Goal: Task Accomplishment & Management: Manage account settings

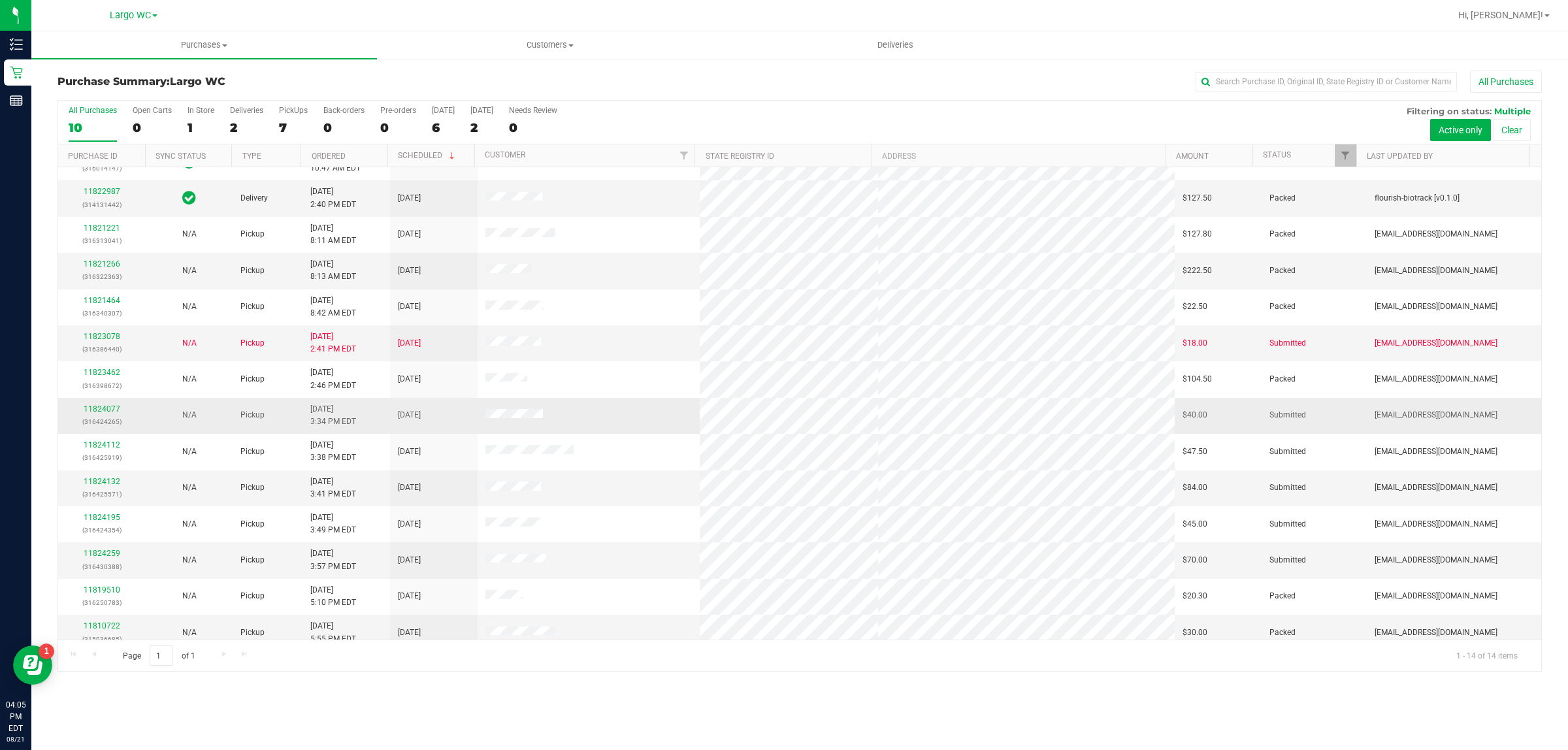
scroll to position [35, 0]
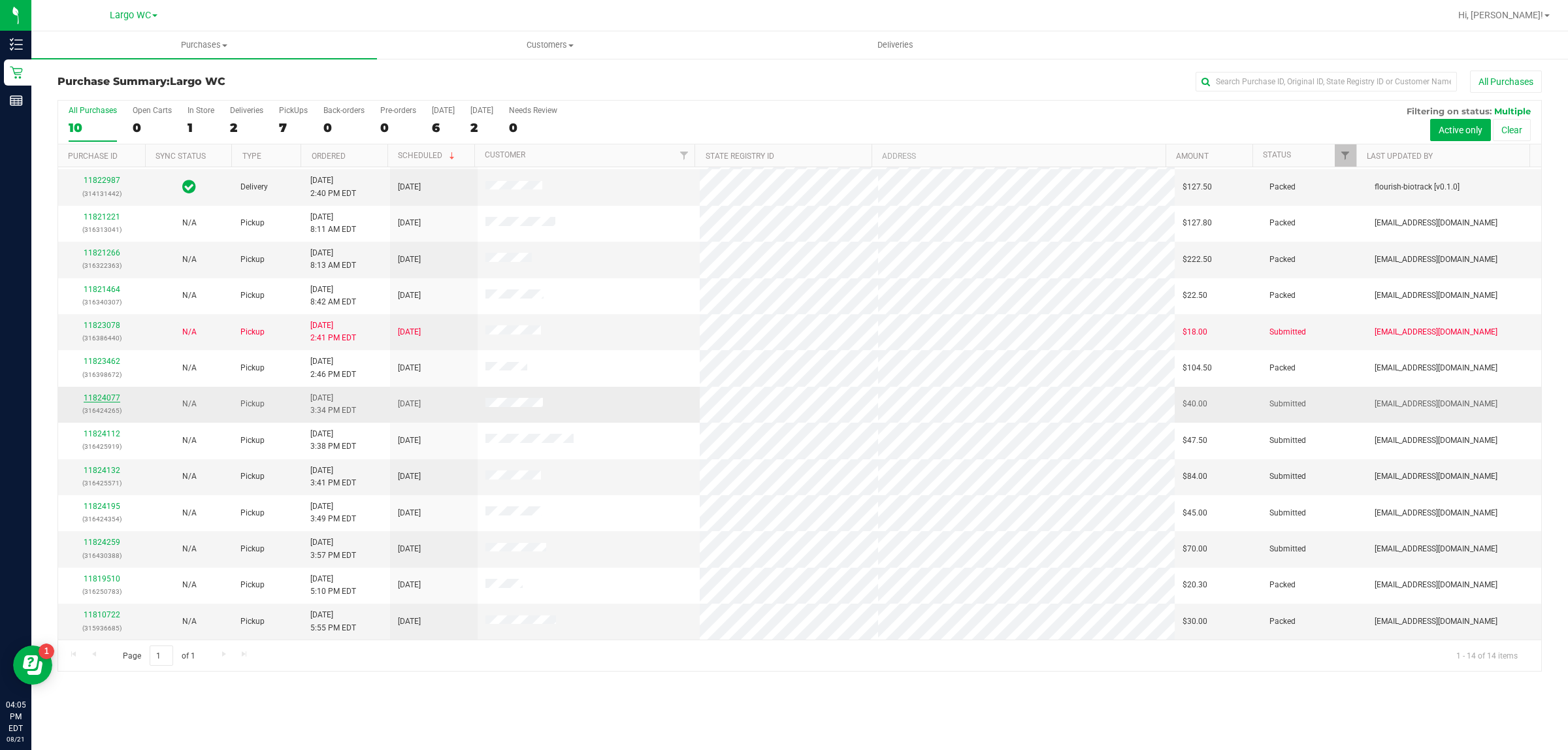
click at [98, 402] on link "11824077" at bounding box center [102, 398] width 37 height 9
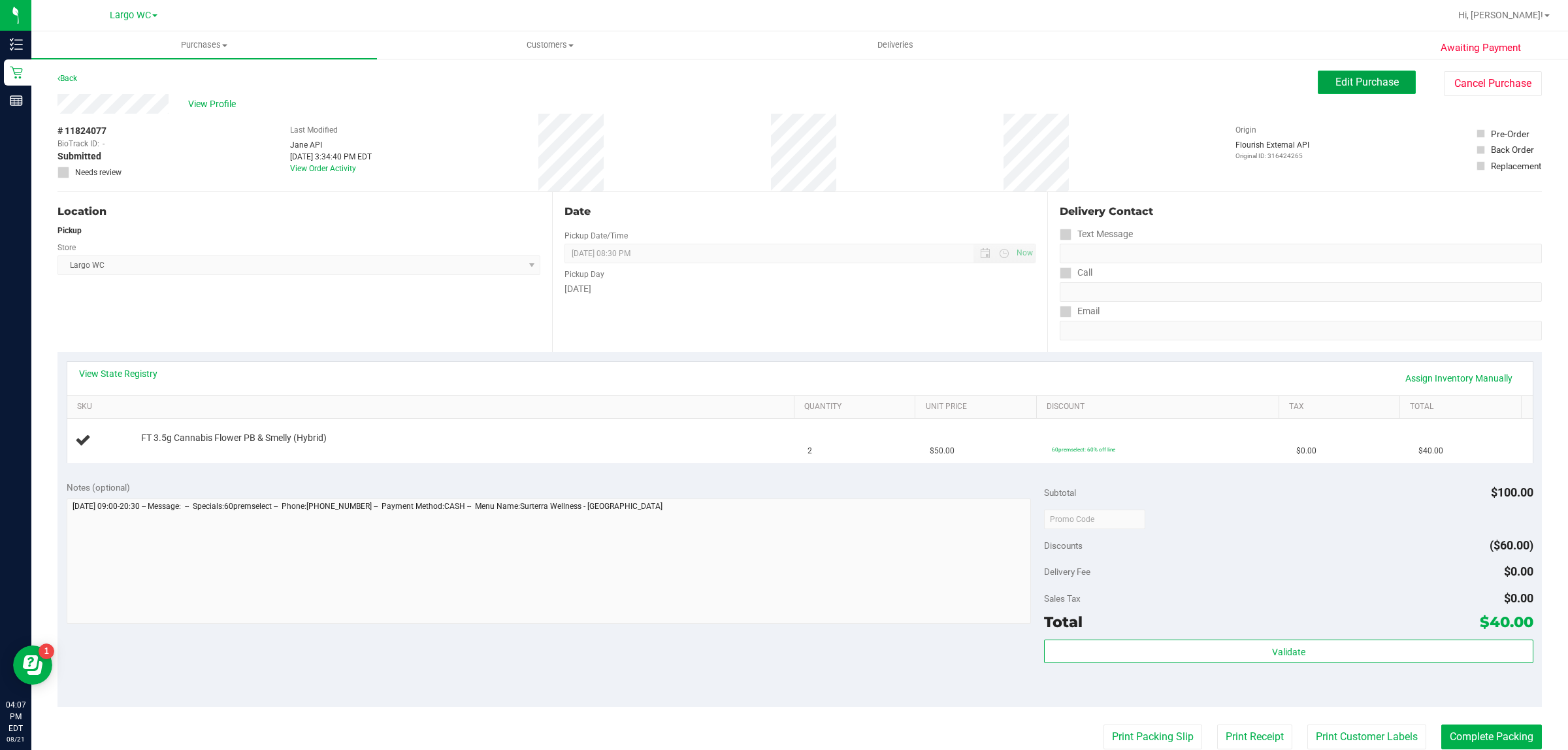
click at [1337, 90] on button "Edit Purchase" at bounding box center [1367, 82] width 98 height 23
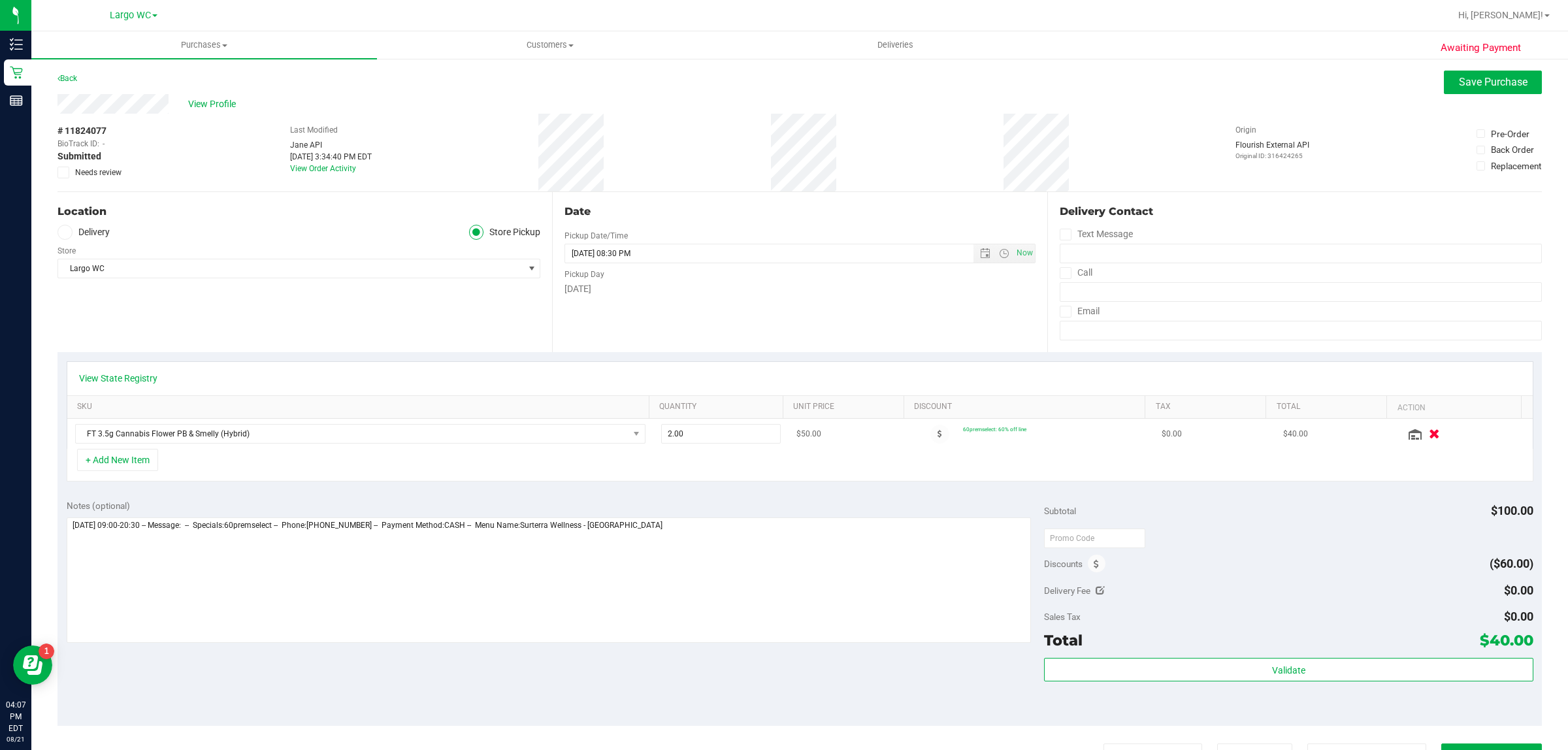
click at [1429, 438] on icon "button" at bounding box center [1435, 434] width 11 height 10
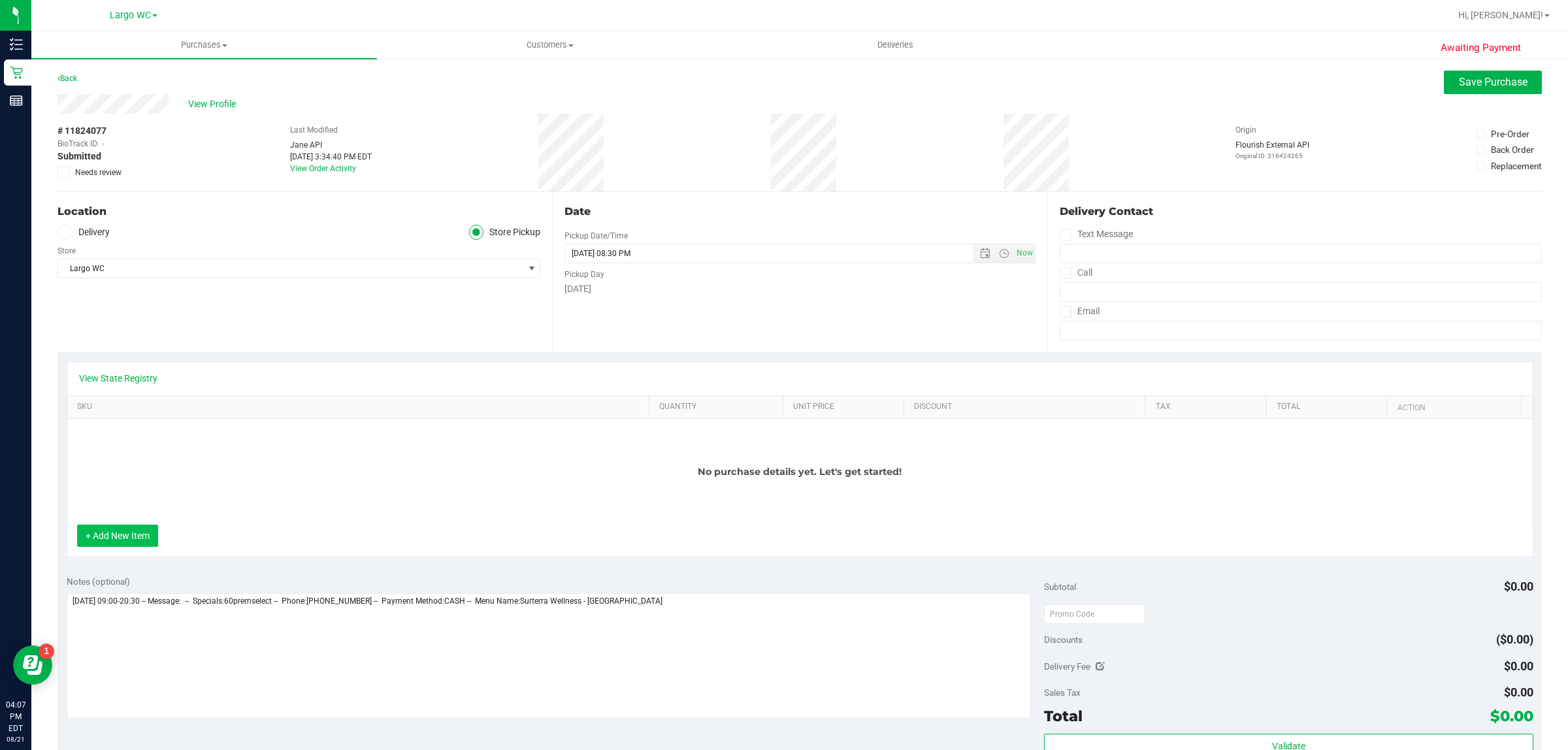
click at [124, 547] on button "+ Add New Item" at bounding box center [118, 536] width 81 height 22
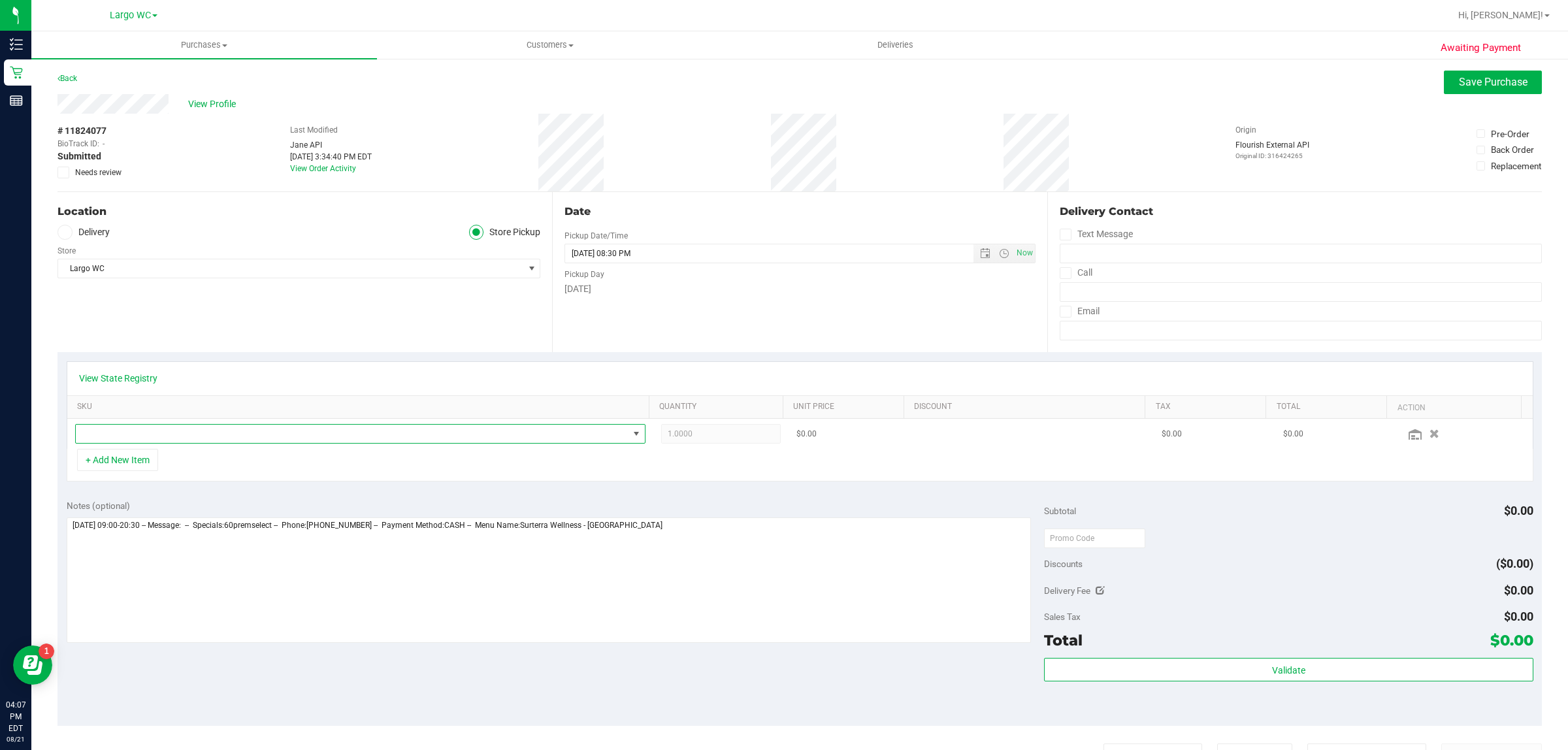
click at [162, 434] on span "NO DATA FOUND" at bounding box center [352, 434] width 552 height 18
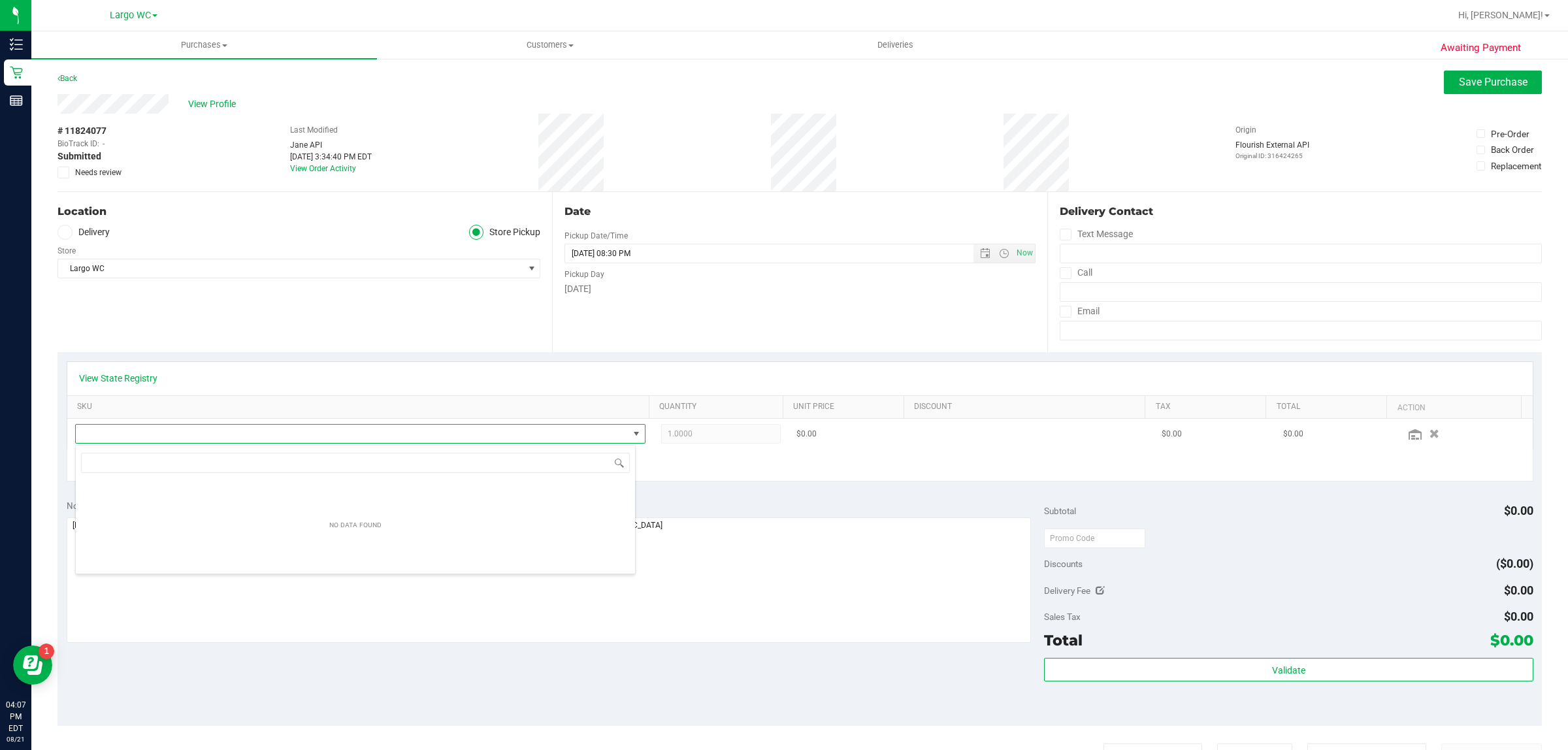
scroll to position [21, 560]
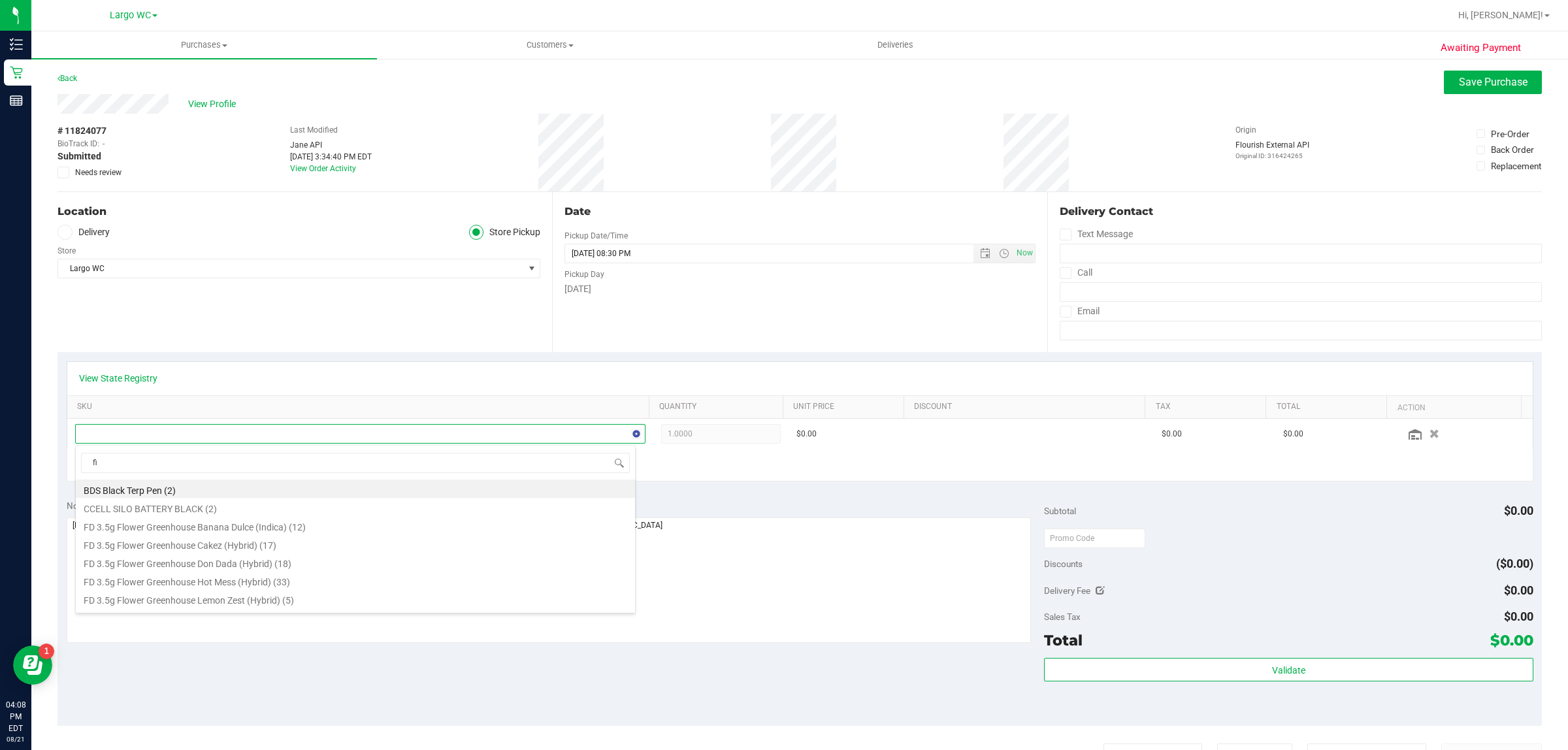
type input "fic"
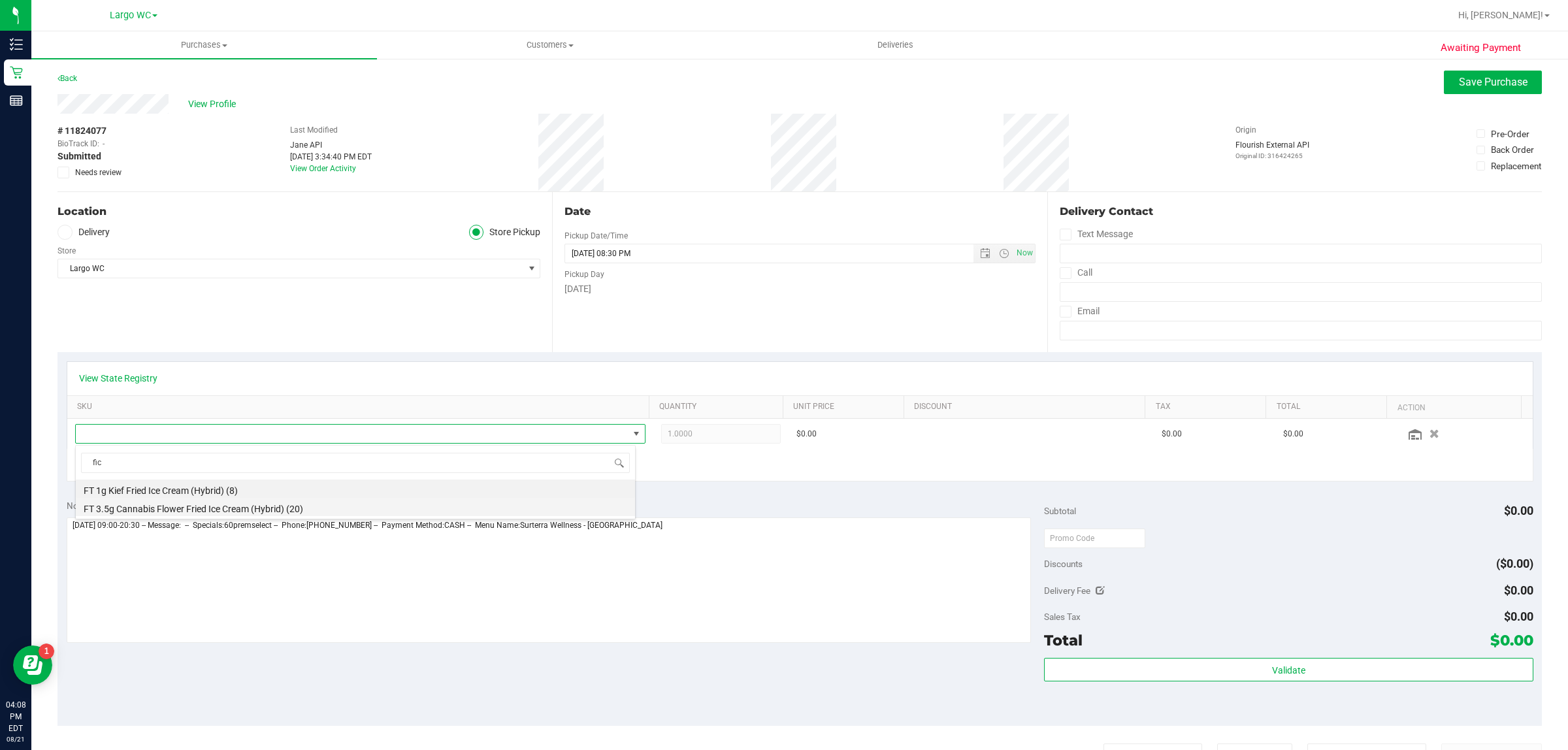
click at [279, 508] on li "FT 3.5g Cannabis Flower Fried Ice Cream (Hybrid) (20)" at bounding box center [355, 507] width 560 height 18
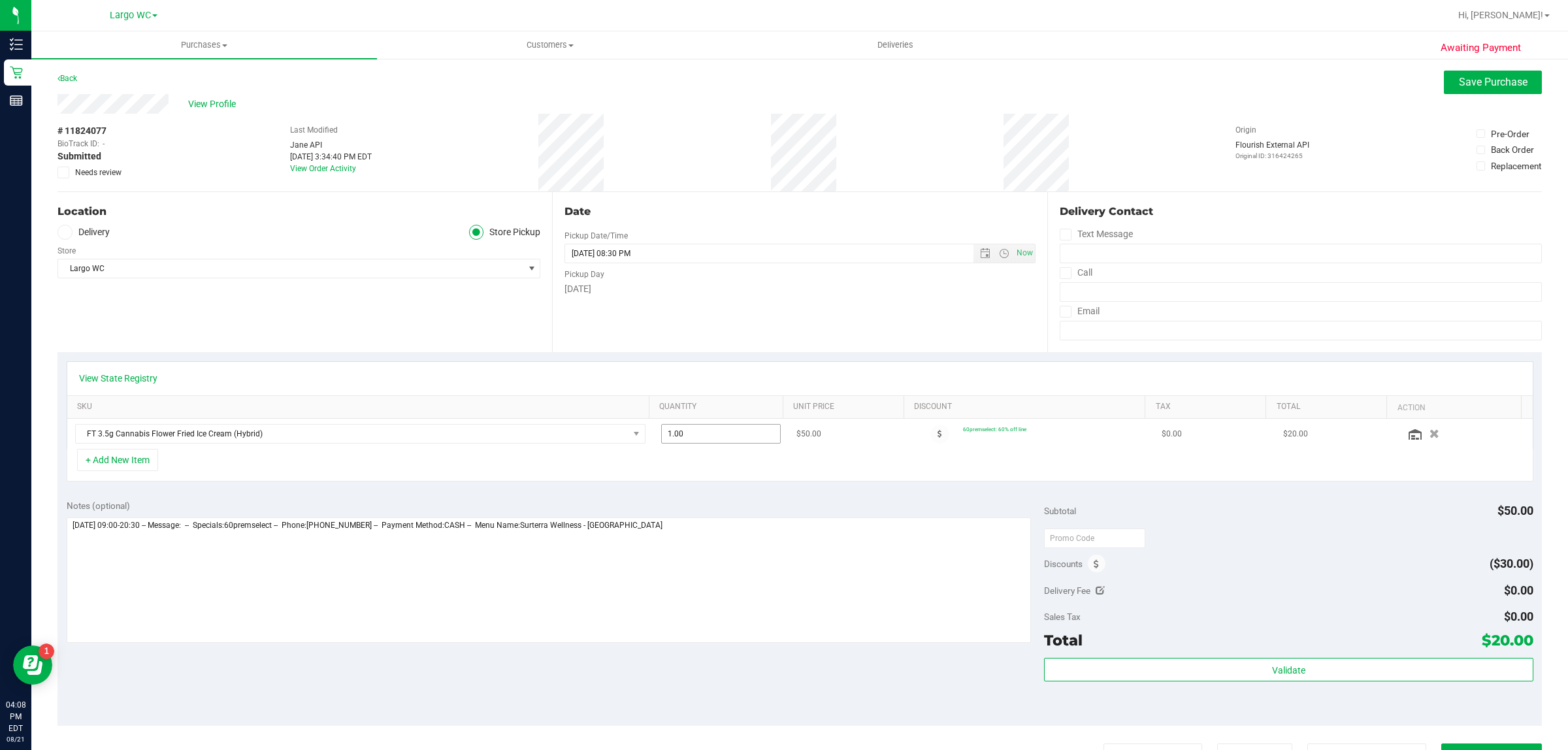
click at [684, 427] on span "1.00 1" at bounding box center [721, 434] width 120 height 20
type input "2"
type input "2.00"
click at [875, 322] on div "Date Pickup Date/Time 08/21/2025 Now 08/21/2025 08:30 PM Now Pickup Day Thursday" at bounding box center [799, 272] width 494 height 160
click at [1484, 85] on span "Save Purchase" at bounding box center [1493, 82] width 69 height 13
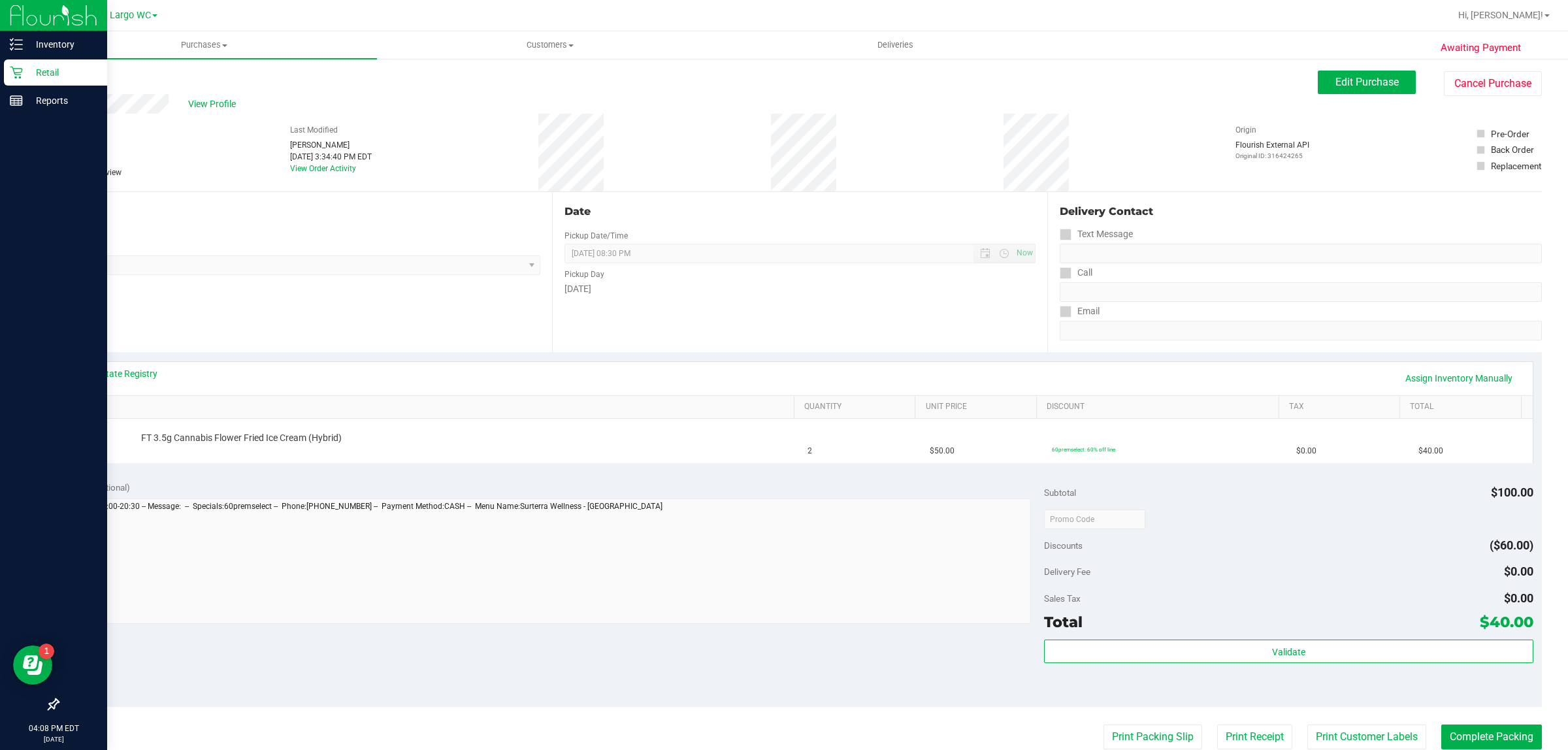
click at [61, 72] on p "Retail" at bounding box center [62, 72] width 79 height 16
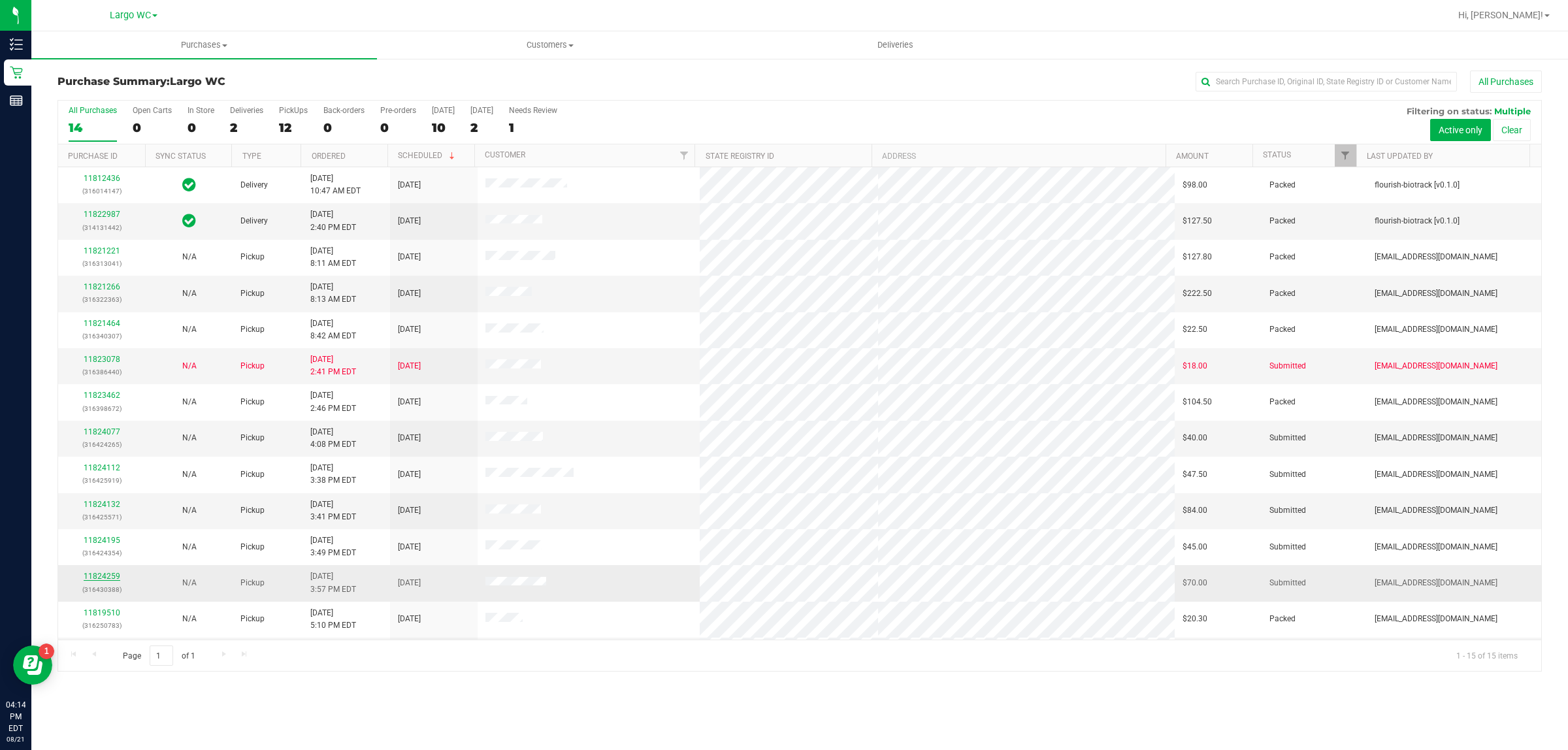
click at [104, 575] on link "11824259" at bounding box center [102, 576] width 37 height 9
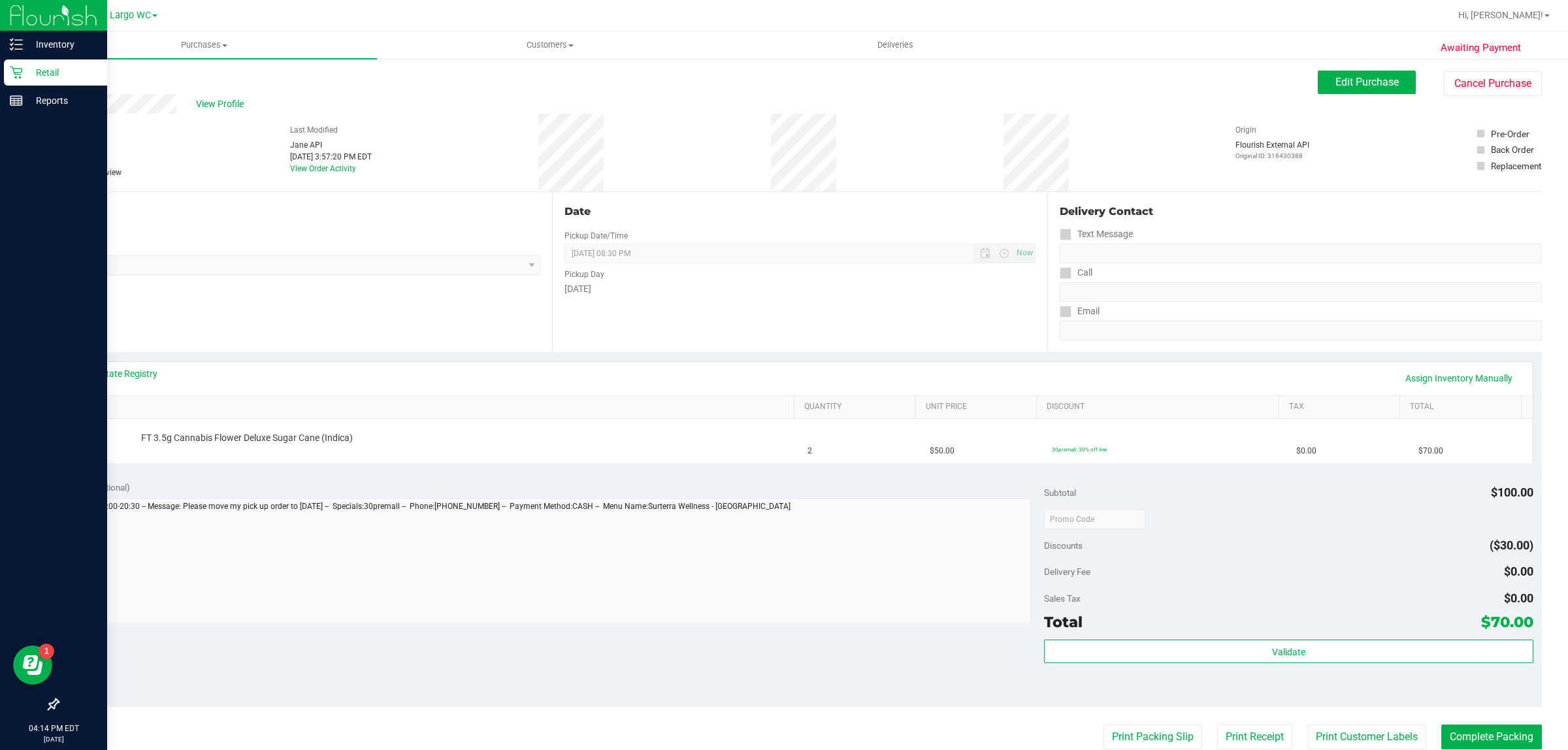
click at [21, 70] on icon at bounding box center [16, 72] width 13 height 13
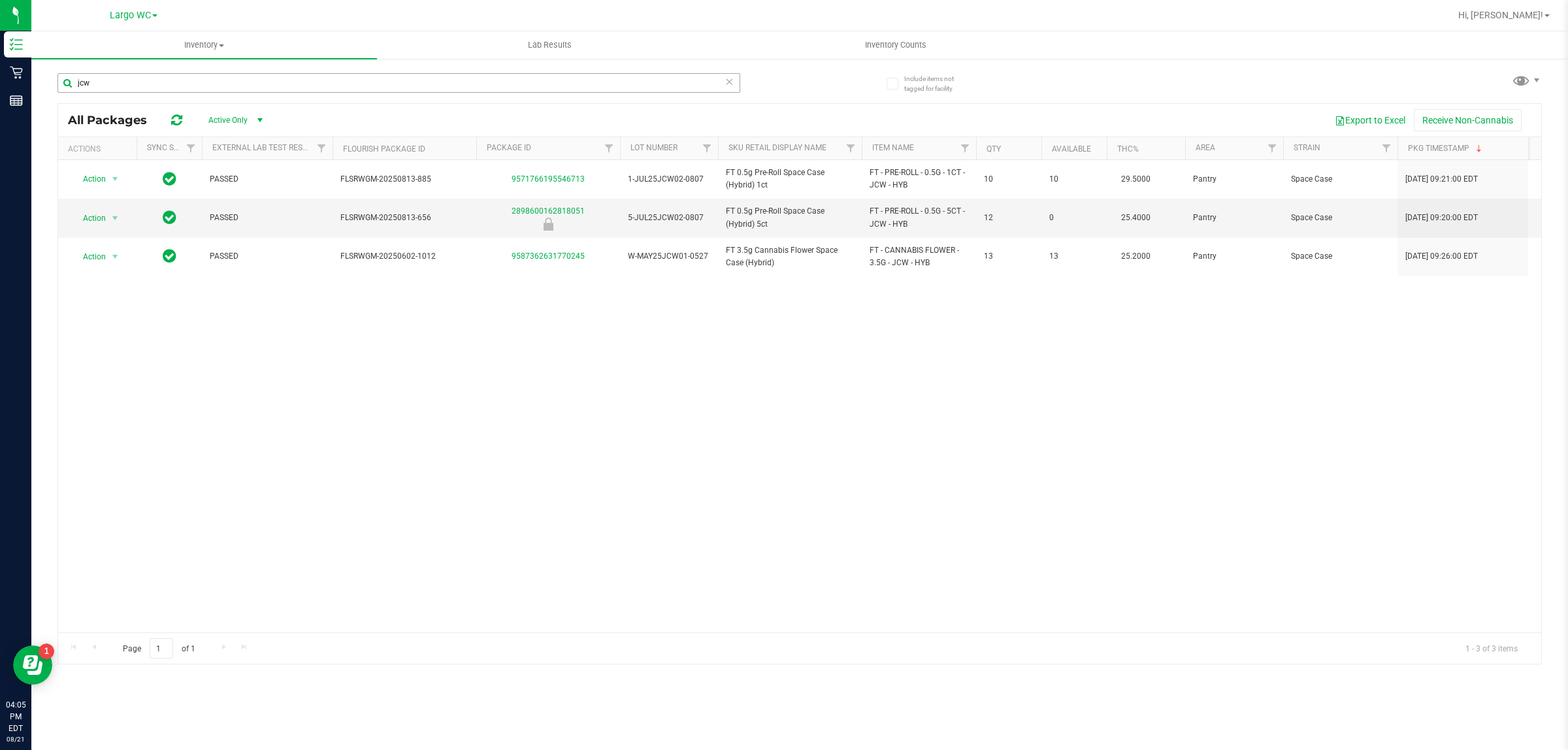
click at [151, 79] on input "jcw" at bounding box center [399, 83] width 683 height 20
type input "j"
